Goal: Information Seeking & Learning: Learn about a topic

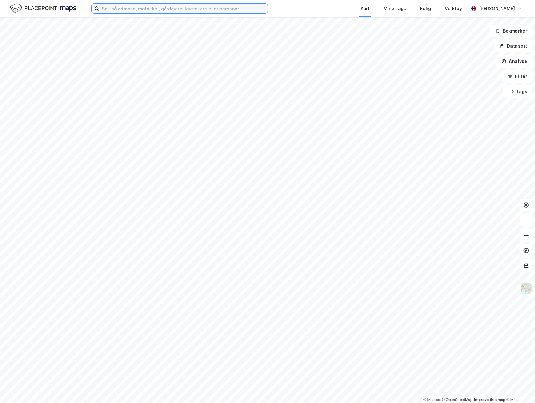
click at [235, 6] on input at bounding box center [183, 8] width 168 height 9
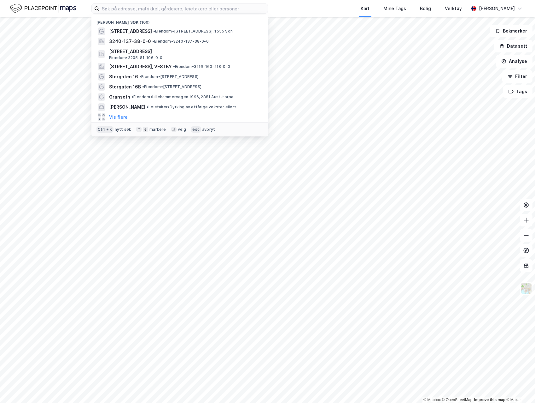
click at [189, 30] on span "• Eiendom • [STREET_ADDRESS]" at bounding box center [193, 31] width 80 height 5
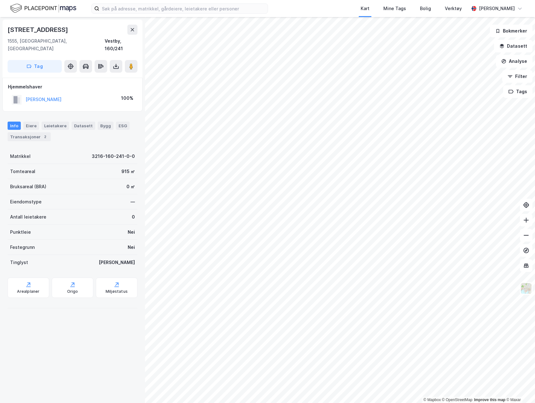
click at [27, 289] on div "Arealplaner" at bounding box center [28, 291] width 22 height 5
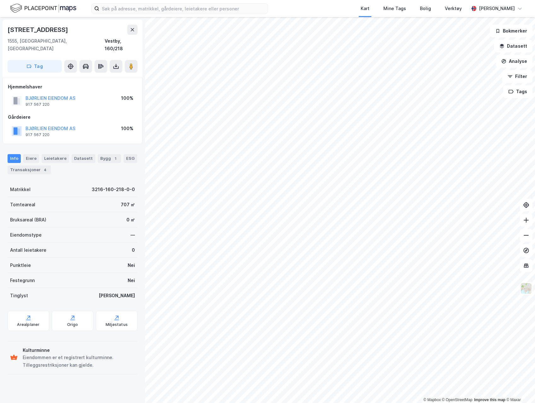
click at [26, 292] on div "Tinglyst Ja" at bounding box center [73, 295] width 130 height 15
click at [25, 314] on div "Arealplaner" at bounding box center [29, 320] width 42 height 20
